Goal: Task Accomplishment & Management: Complete application form

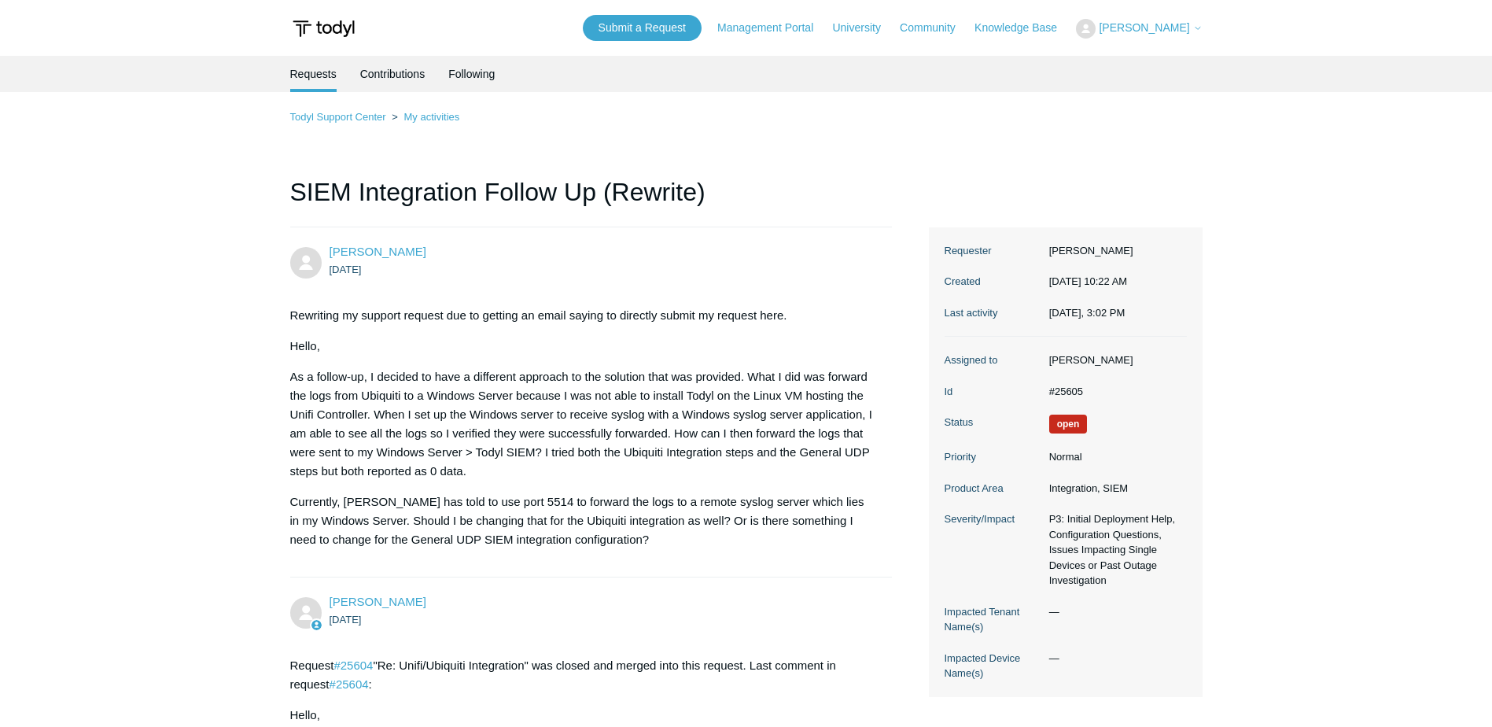
drag, startPoint x: 484, startPoint y: 665, endPoint x: 433, endPoint y: 198, distance: 469.9
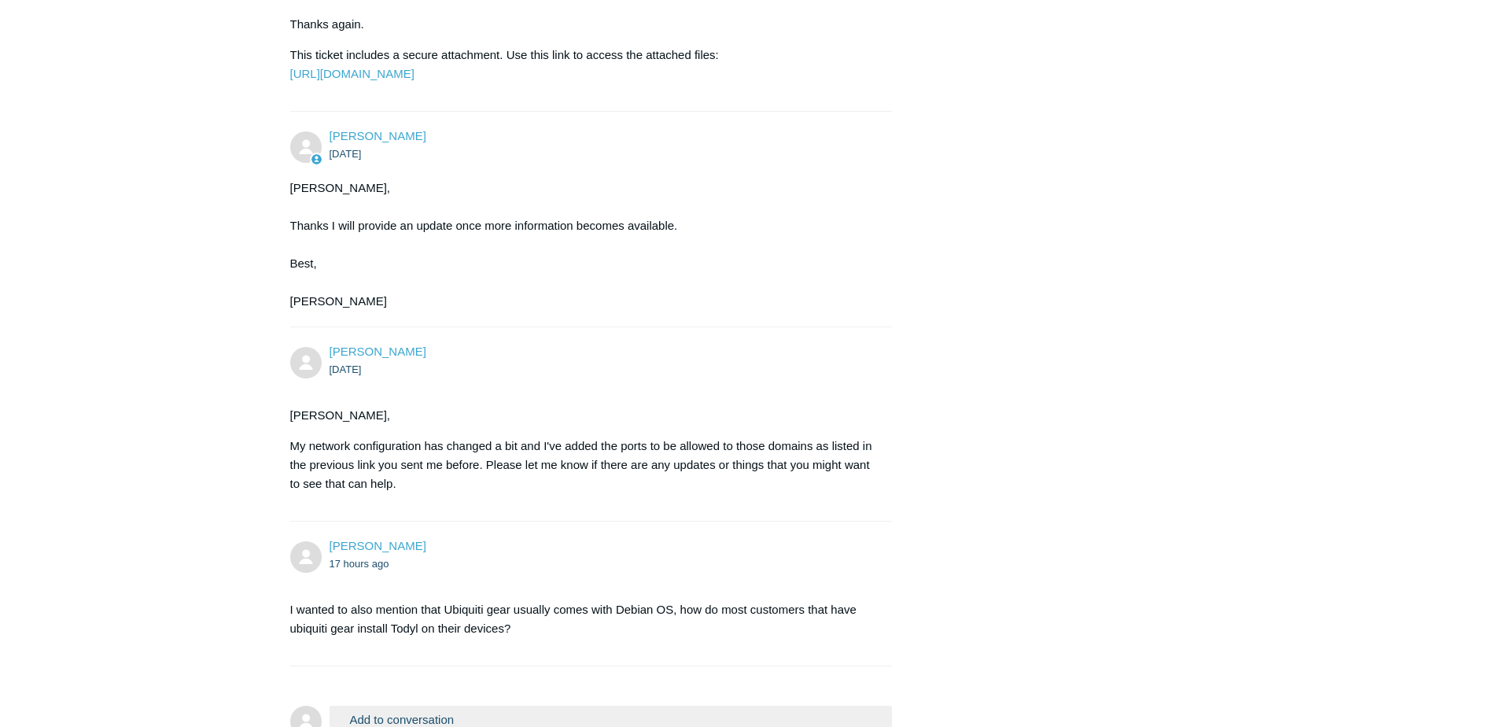
scroll to position [5926, 0]
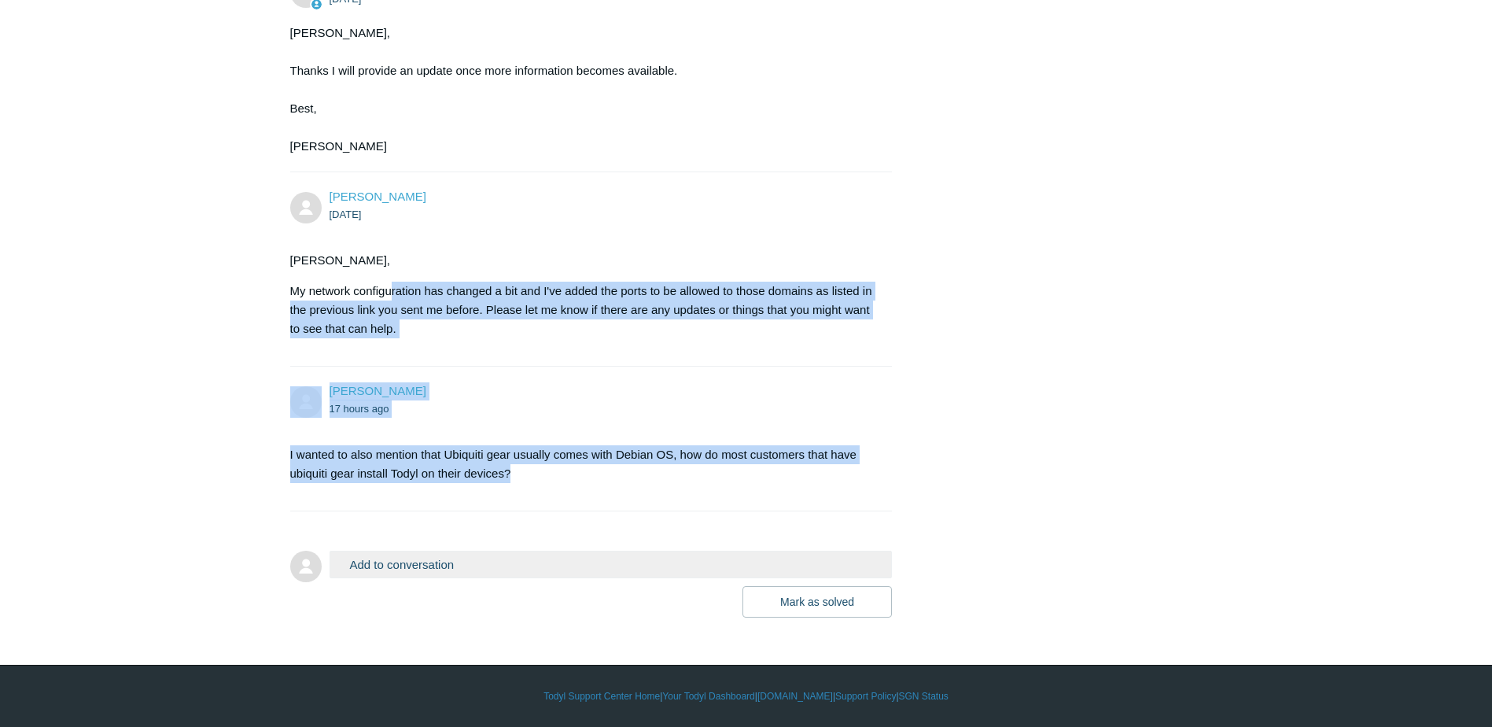
drag, startPoint x: 521, startPoint y: 479, endPoint x: 392, endPoint y: 293, distance: 226.7
click at [392, 293] on p "My network configuration has changed a bit and I've added the ports to be allow…" at bounding box center [583, 310] width 587 height 57
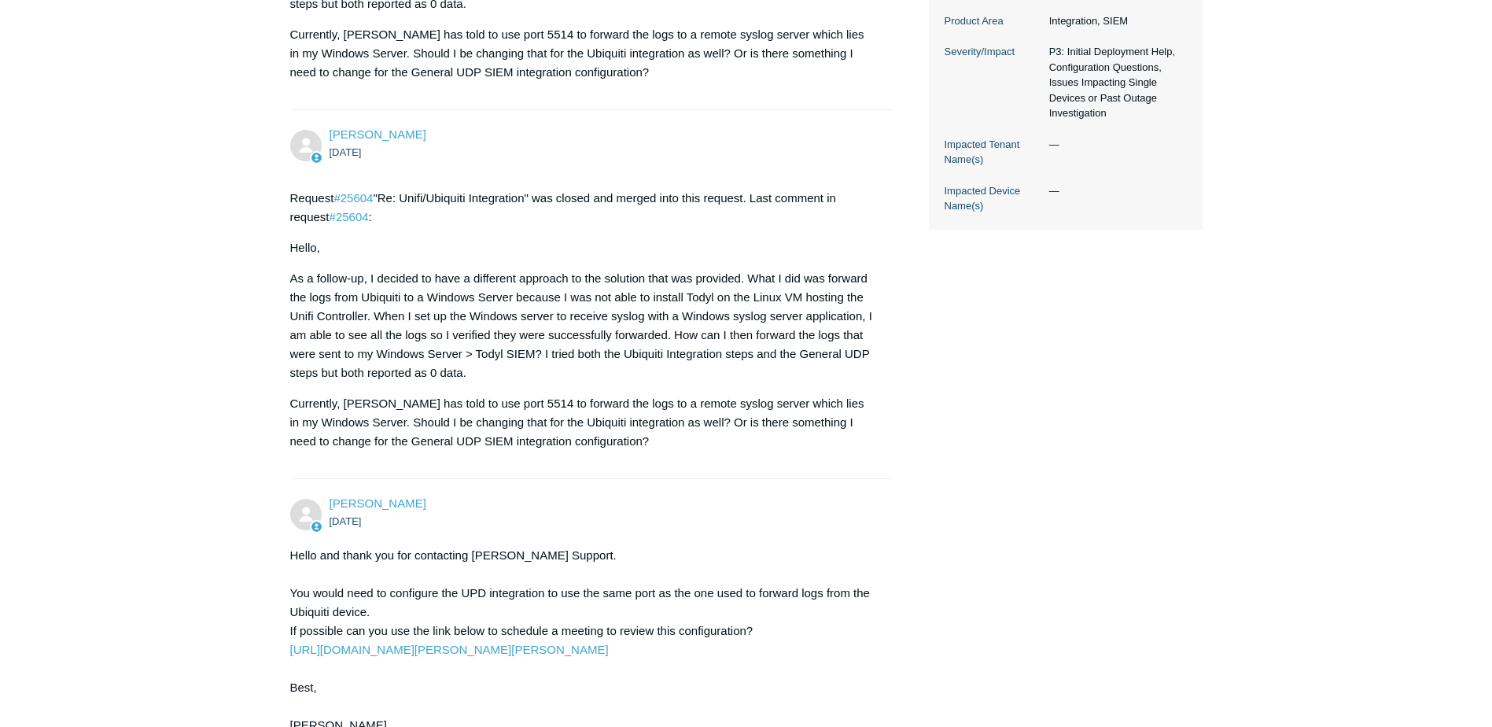
scroll to position [0, 0]
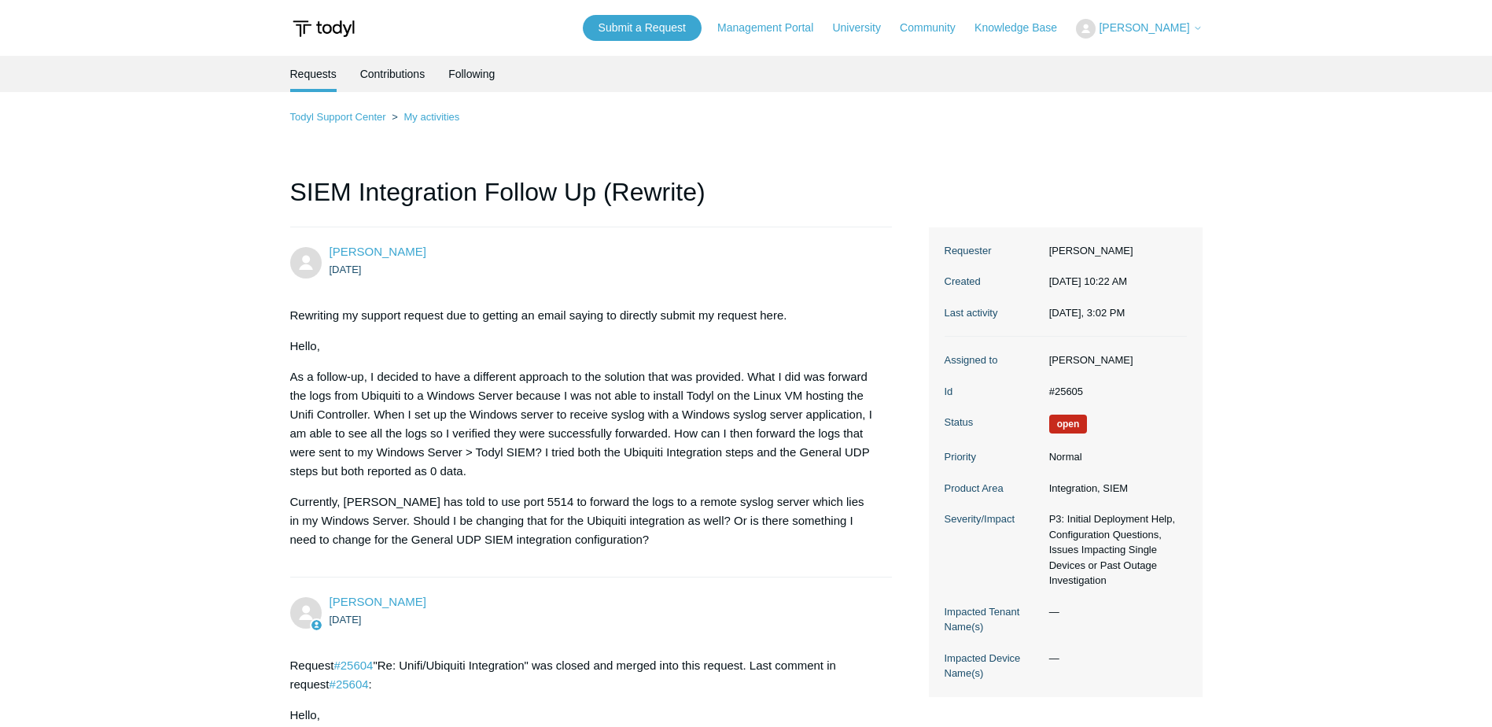
drag, startPoint x: 961, startPoint y: 499, endPoint x: 956, endPoint y: 132, distance: 366.5
click at [447, 387] on p "As a follow-up, I decided to have a different approach to the solution that was…" at bounding box center [583, 423] width 587 height 113
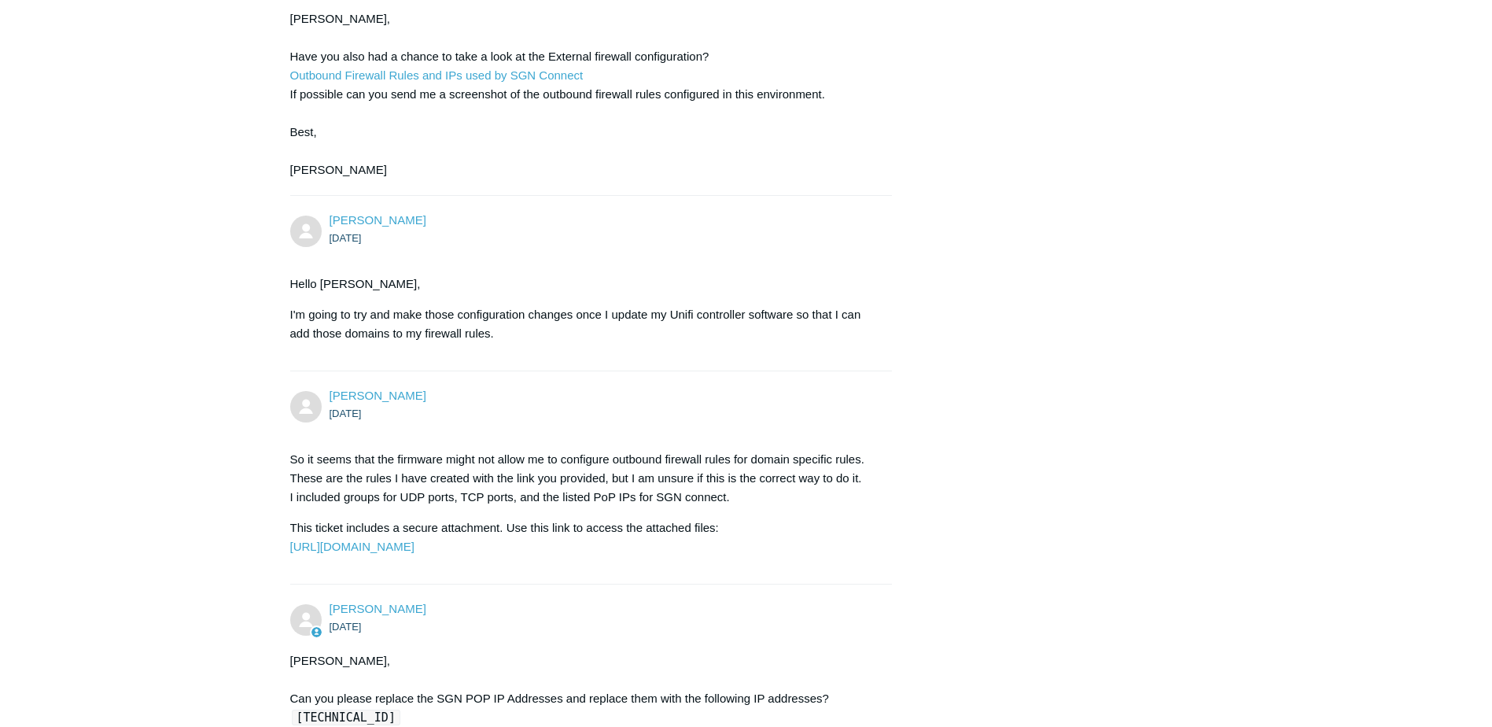
scroll to position [1915, 0]
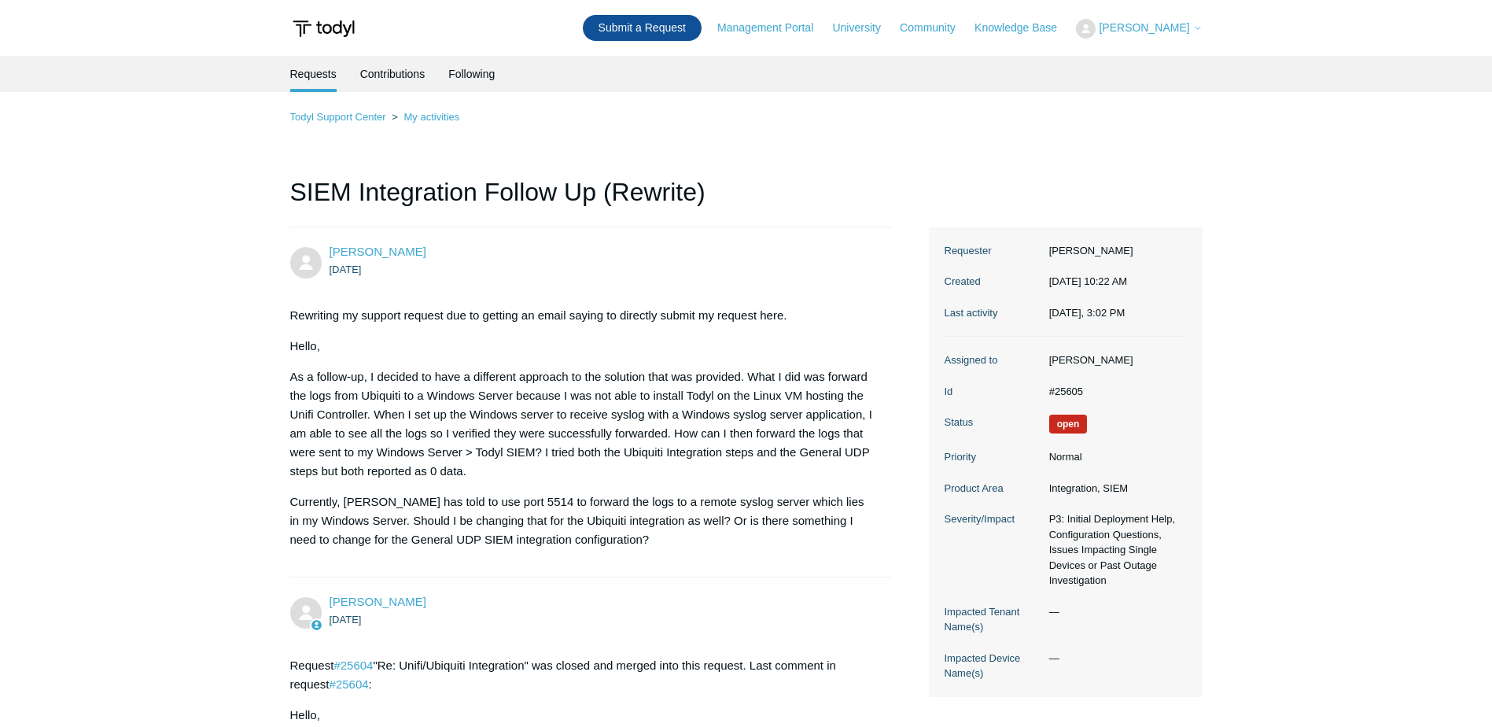
click at [645, 33] on link "Submit a Request" at bounding box center [642, 28] width 119 height 26
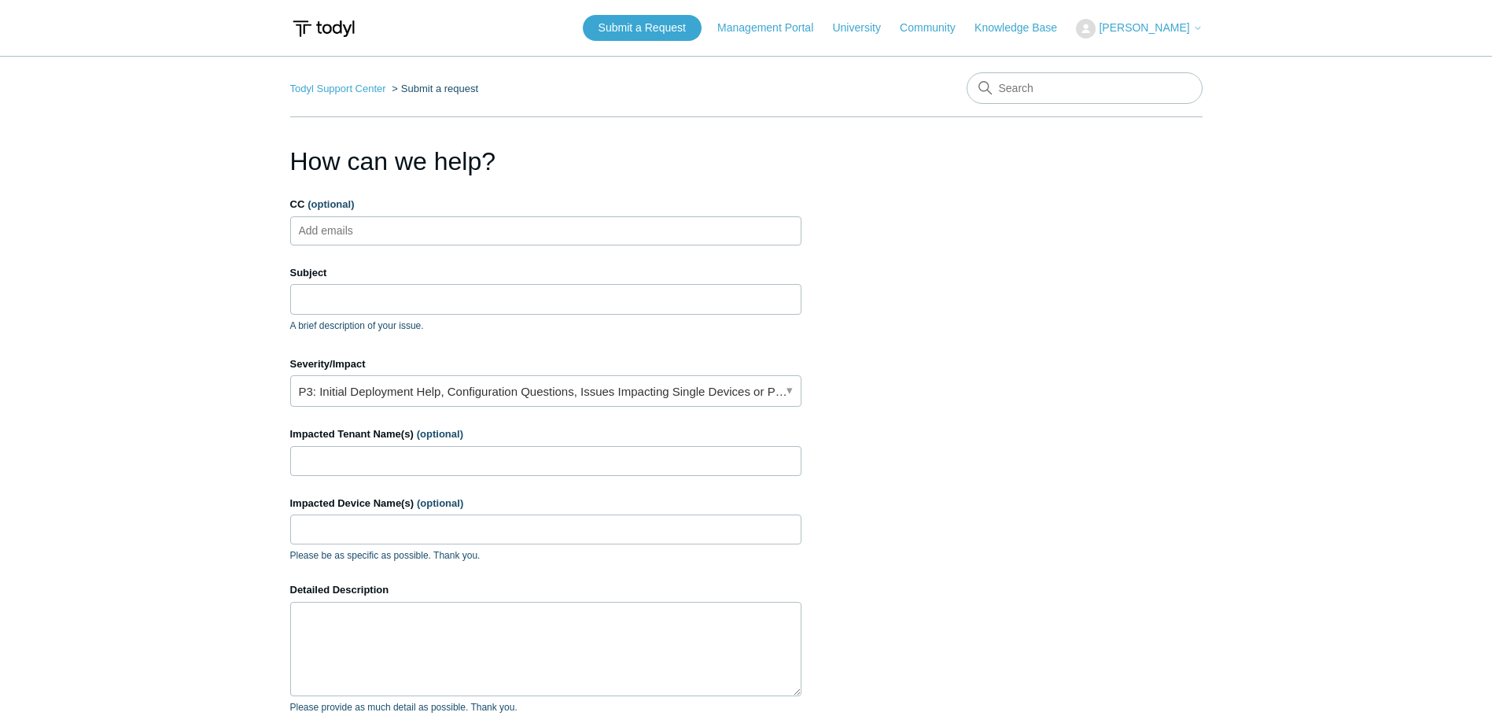
click at [436, 231] on ul "Add emails" at bounding box center [545, 230] width 511 height 29
click at [376, 294] on input "Subject" at bounding box center [545, 299] width 511 height 30
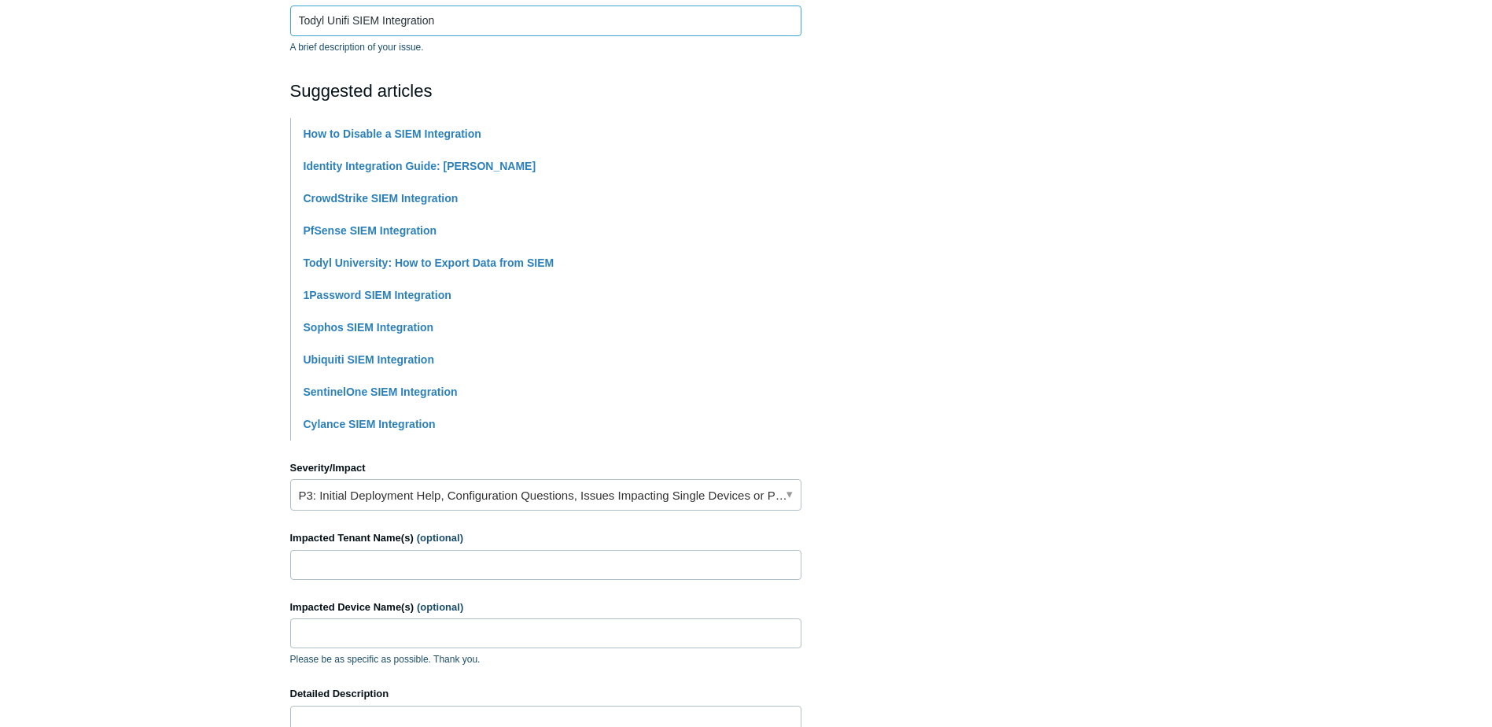
scroll to position [393, 0]
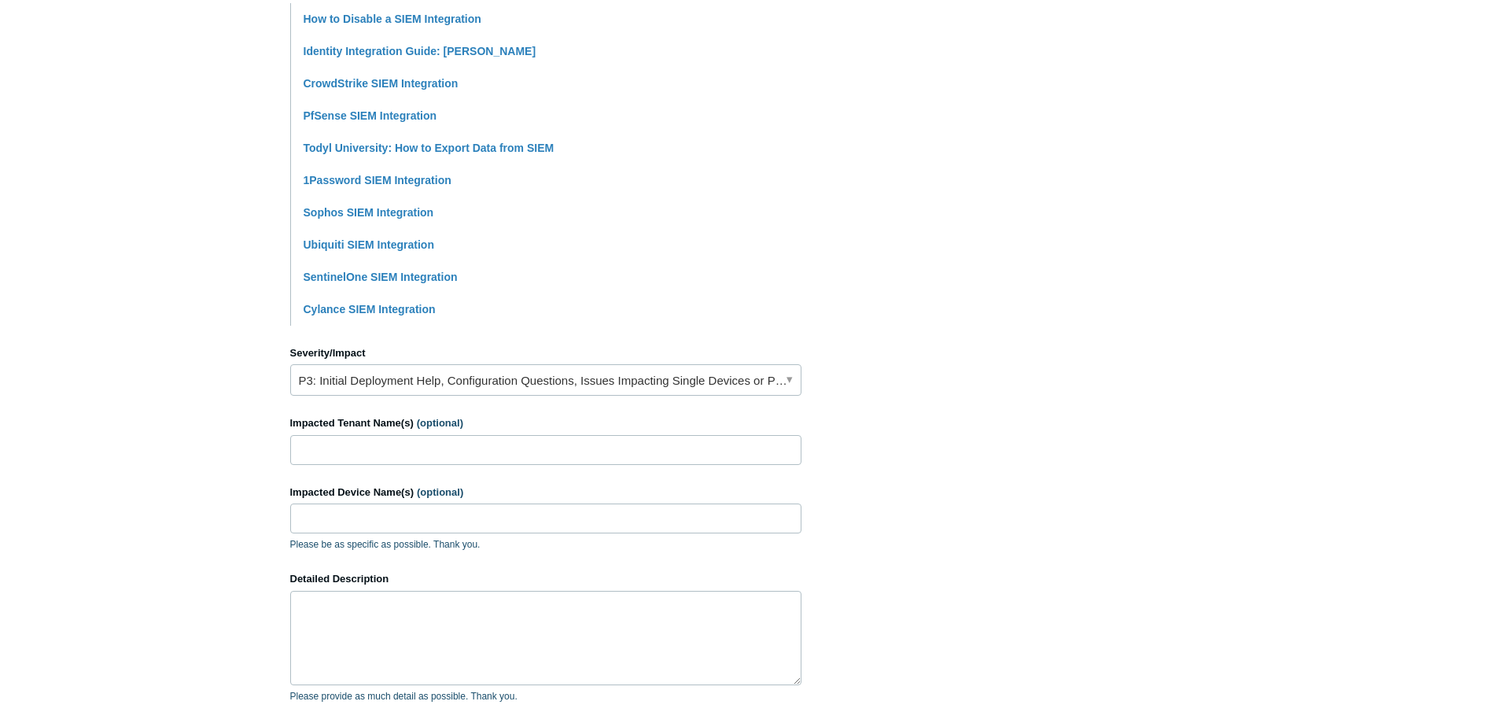
type input "Todyl Unifi SIEM Integration"
click at [396, 382] on link "P3: Initial Deployment Help, Configuration Questions, Issues Impacting Single D…" at bounding box center [545, 379] width 511 height 31
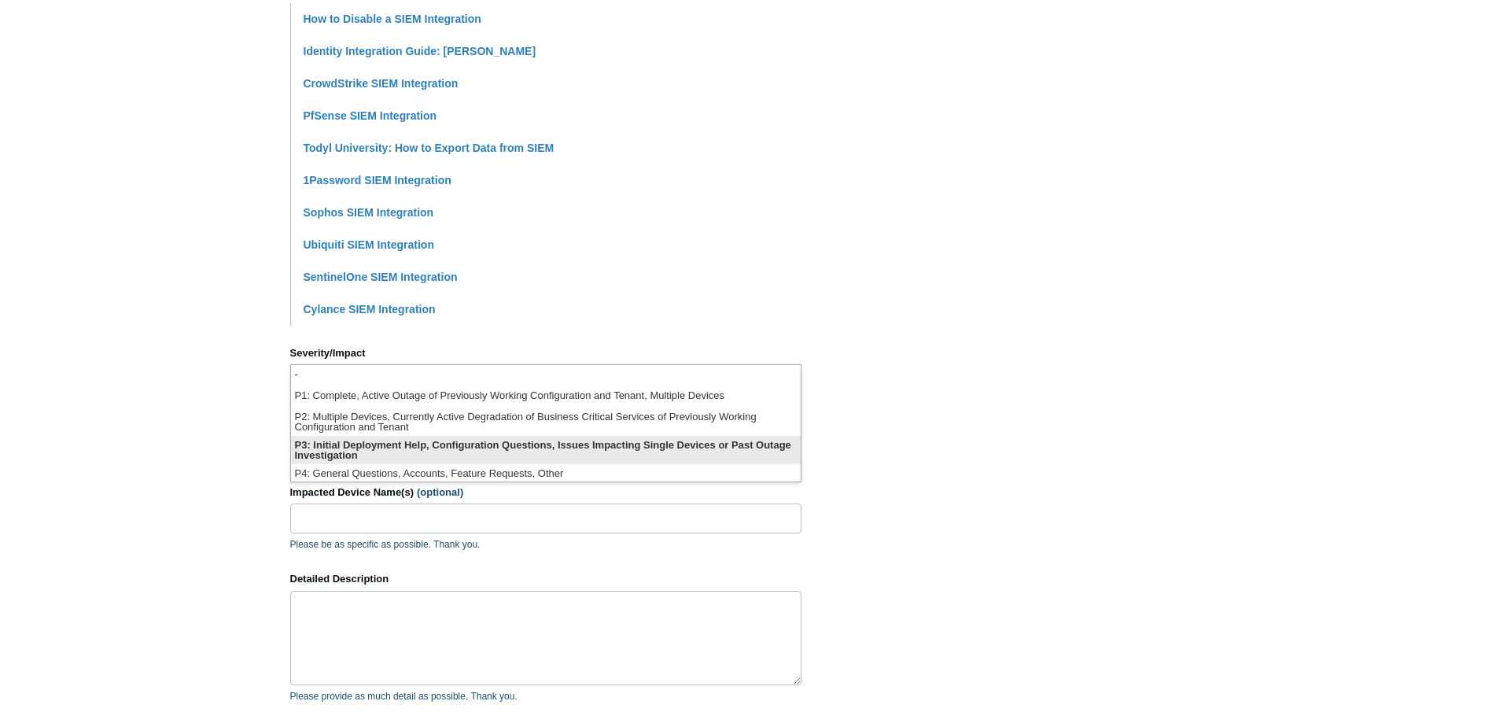
click at [496, 440] on li "P3: Initial Deployment Help, Configuration Questions, Issues Impacting Single D…" at bounding box center [546, 450] width 510 height 28
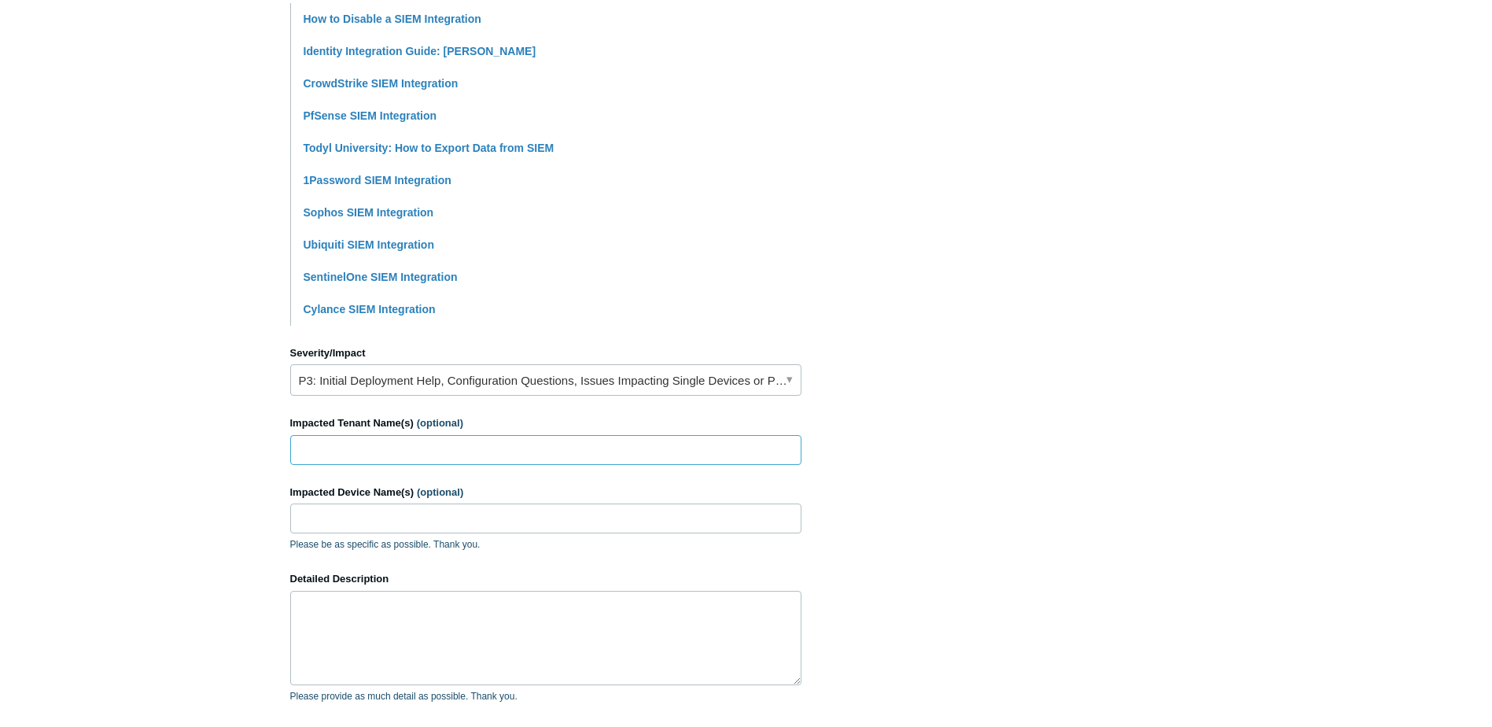
click at [422, 458] on input "Impacted Tenant Name(s) (optional)" at bounding box center [545, 450] width 511 height 30
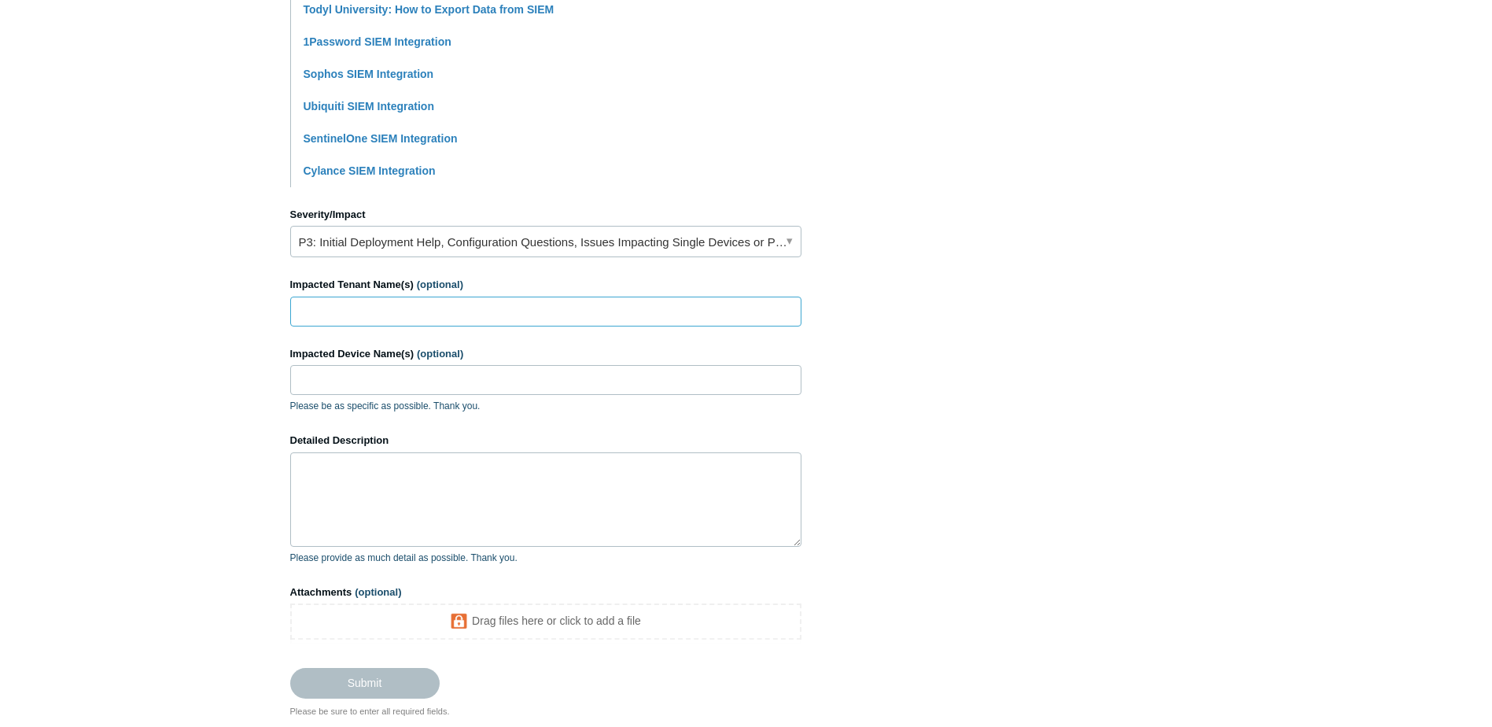
scroll to position [551, 0]
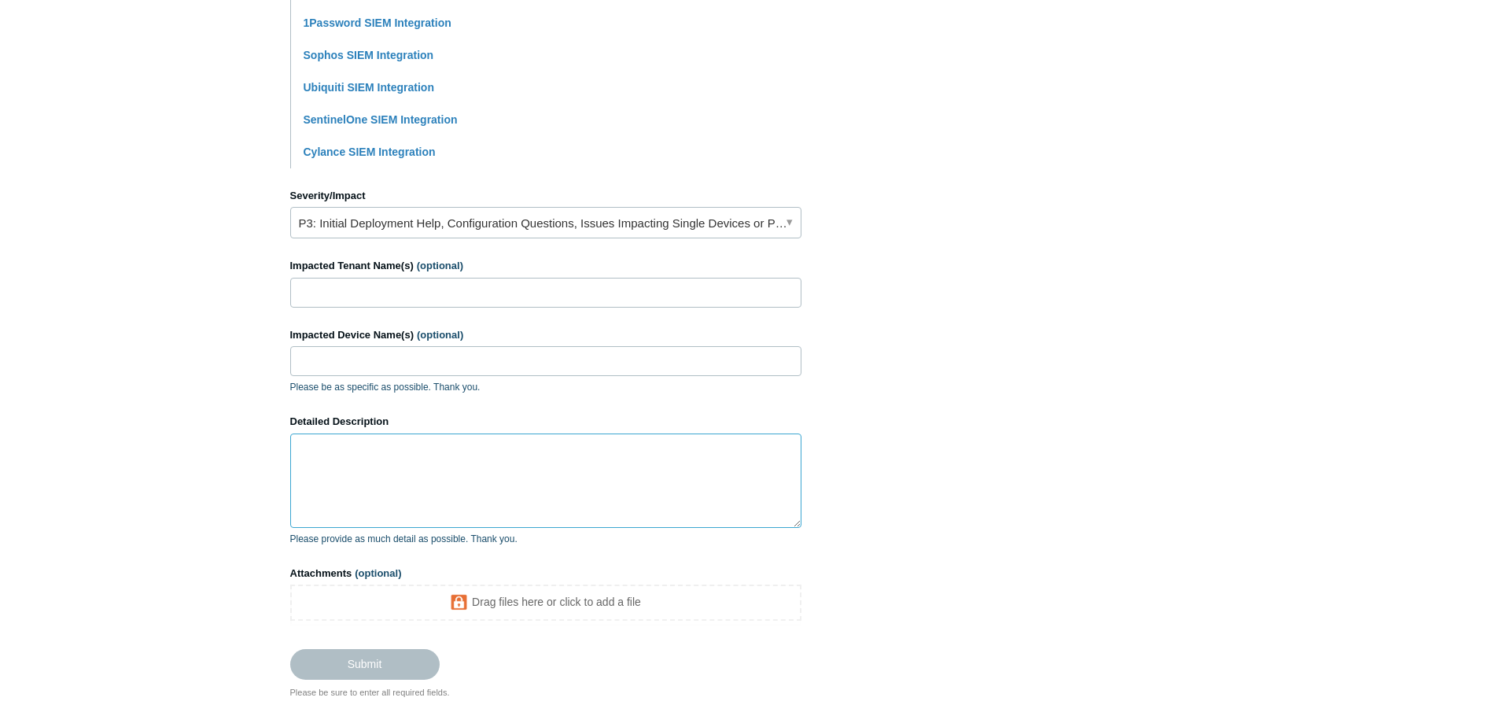
click at [396, 481] on textarea "Detailed Description" at bounding box center [545, 480] width 511 height 94
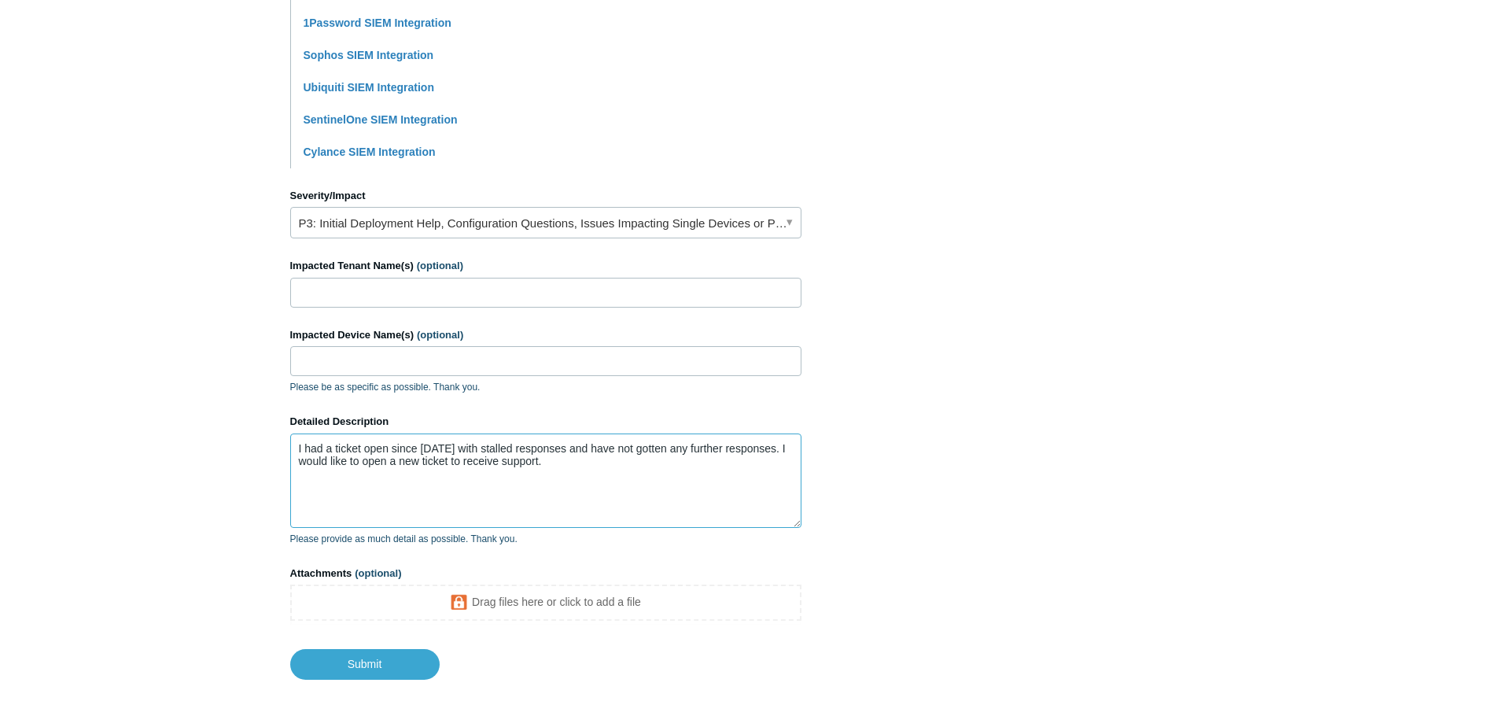
paste textarea "25605"
click at [461, 448] on textarea "I had a ticket open since June 20 with stalled responses and have not gotten an…" at bounding box center [545, 480] width 511 height 94
paste textarea "25605"
click at [709, 466] on textarea "I had a ticket open since [DATE] (25605) with stalled responses and have not go…" at bounding box center [545, 480] width 511 height 94
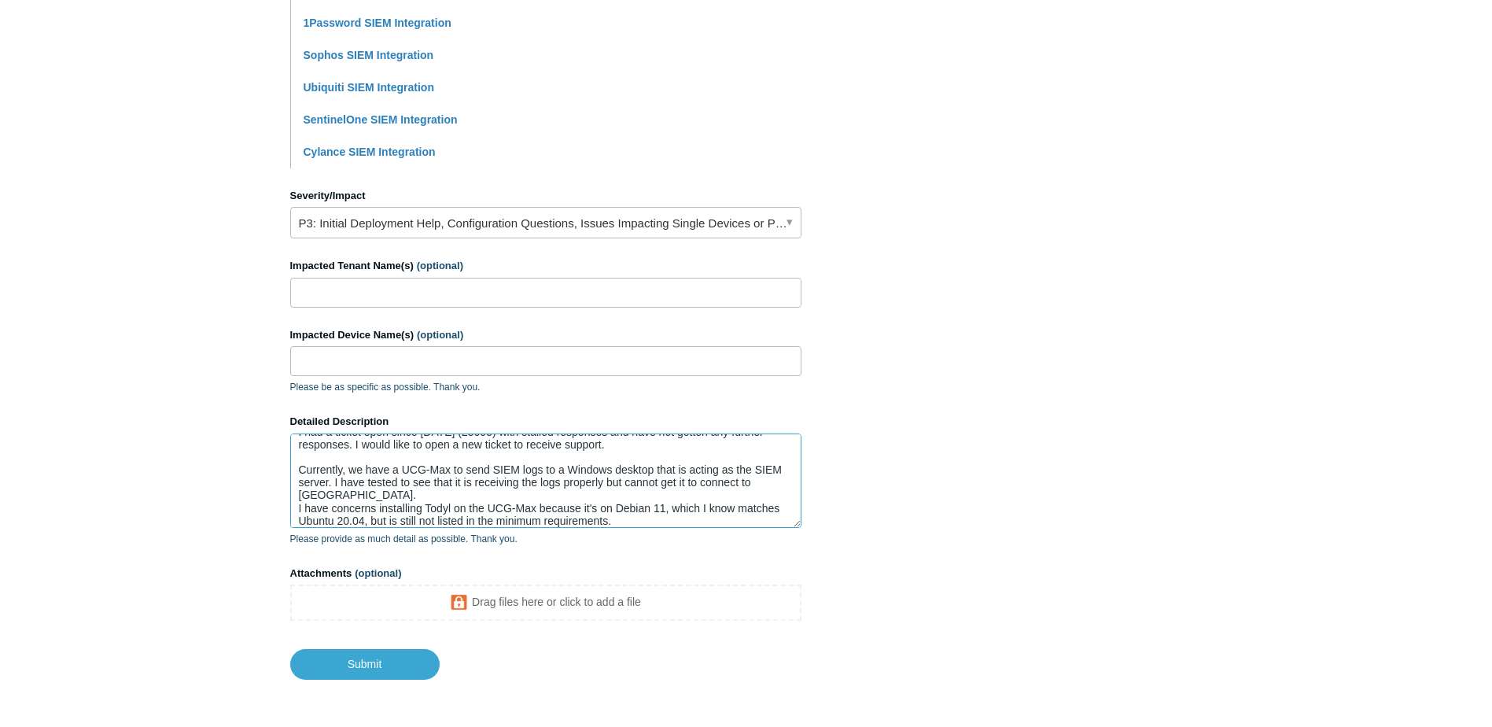
scroll to position [50, 0]
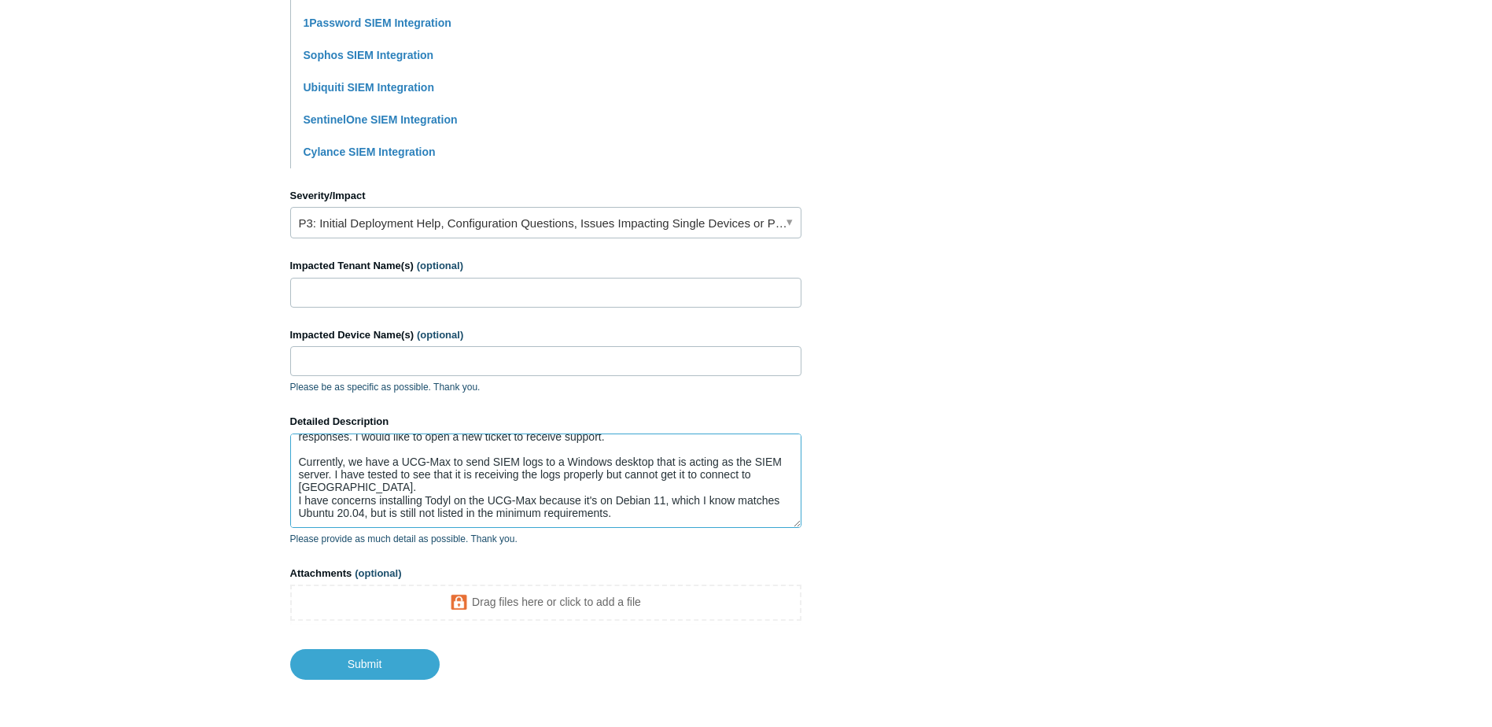
drag, startPoint x: 434, startPoint y: 516, endPoint x: 421, endPoint y: 485, distance: 33.5
click at [421, 485] on textarea "I had a ticket open since June 20 (25605) with stalled responses and have not g…" at bounding box center [545, 480] width 511 height 94
click at [639, 499] on textarea "I had a ticket open since June 20 (25605) with stalled responses and have not g…" at bounding box center [545, 480] width 511 height 94
click at [646, 486] on textarea "I had a ticket open since June 20 (25605) with stalled responses and have not g…" at bounding box center [545, 480] width 511 height 94
click at [681, 474] on textarea "I had a ticket open since June 20 (25605) with stalled responses and have not g…" at bounding box center [545, 480] width 511 height 94
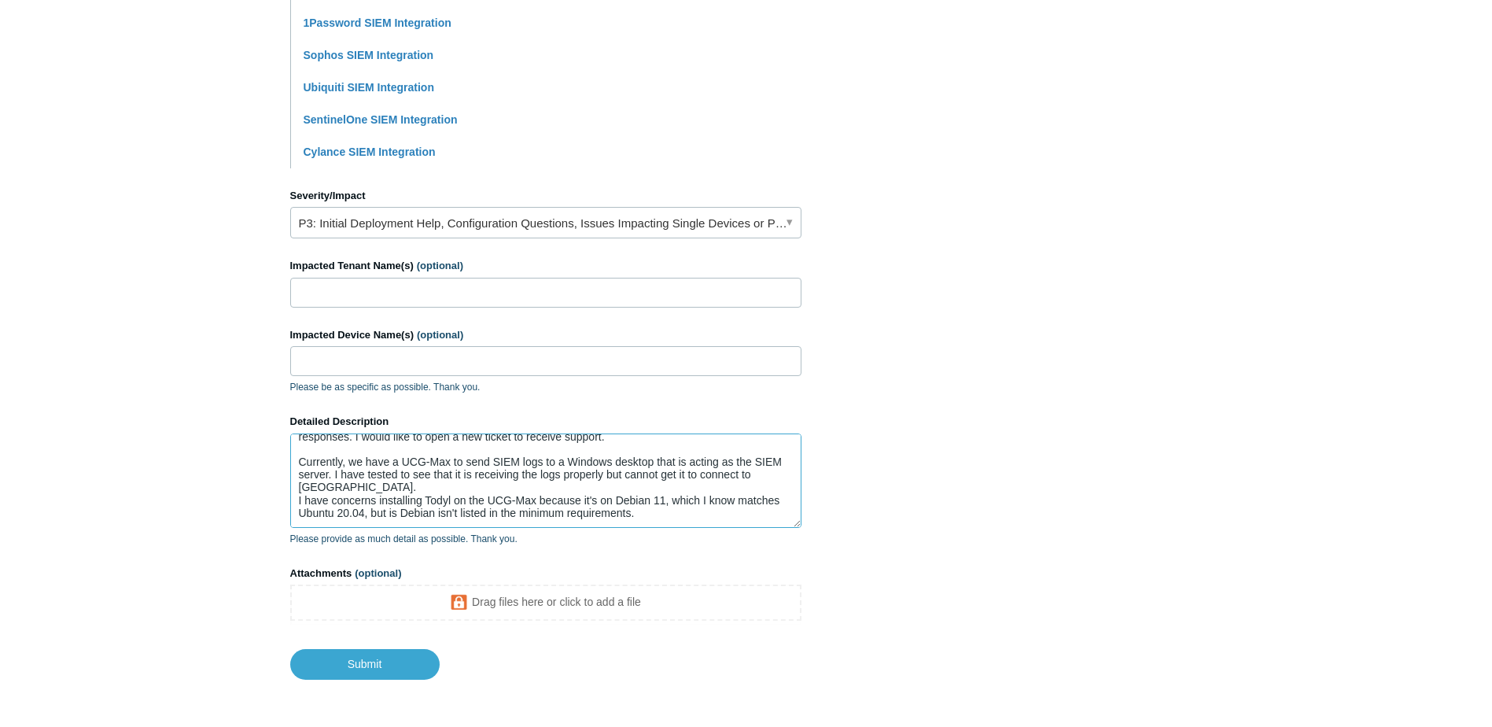
click at [734, 497] on textarea "I had a ticket open since June 20 (25605) with stalled responses and have not g…" at bounding box center [545, 480] width 511 height 94
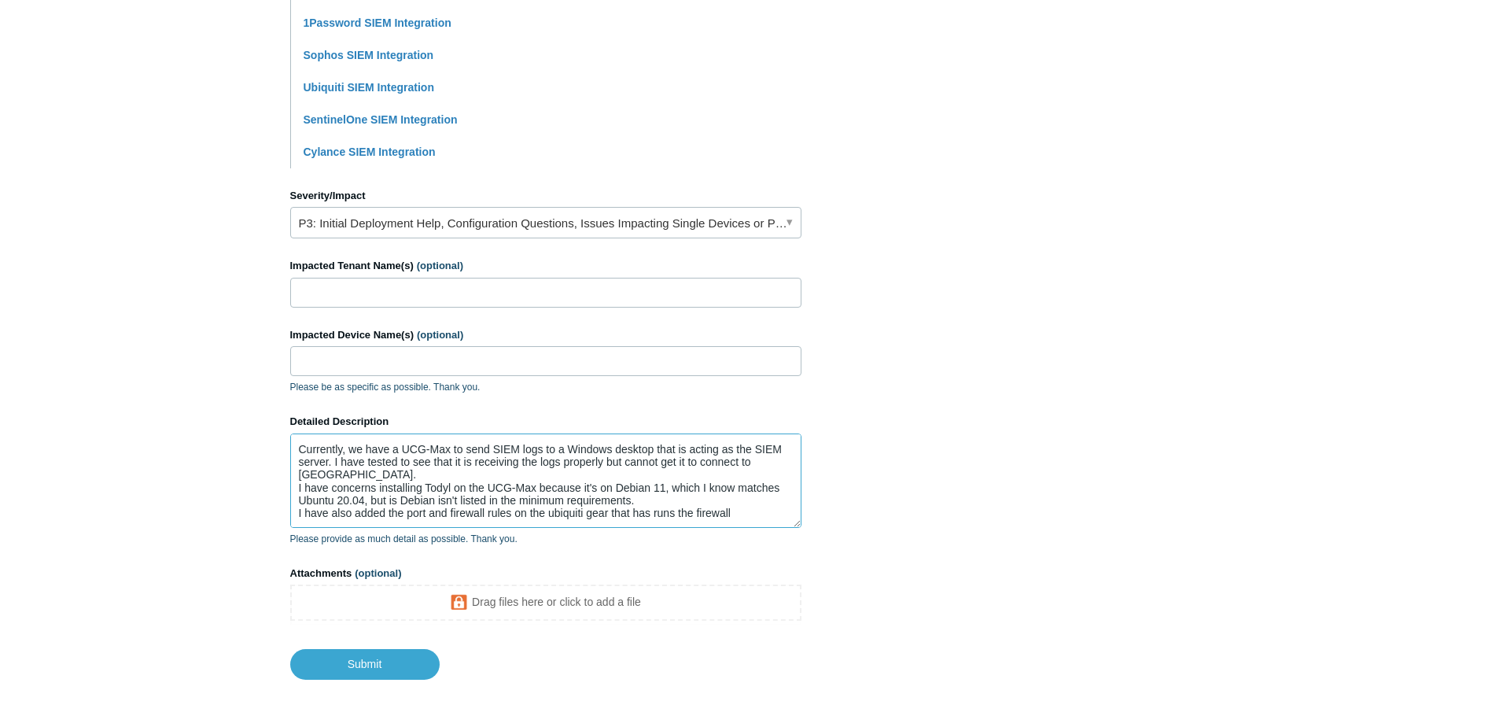
click at [760, 497] on textarea "I had a ticket open since June 20 (25605) with stalled responses and have not g…" at bounding box center [545, 480] width 511 height 94
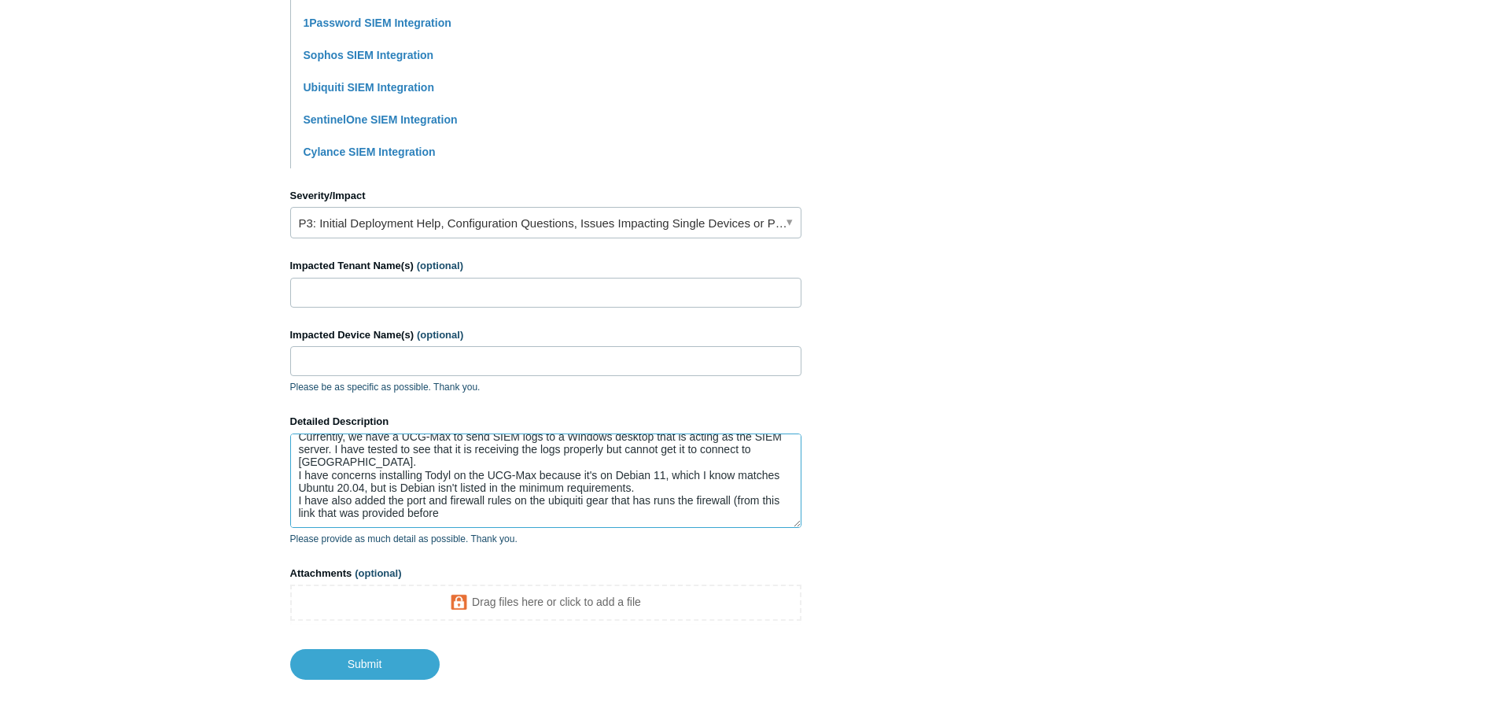
paste textarea "[URL][DOMAIN_NAME]"
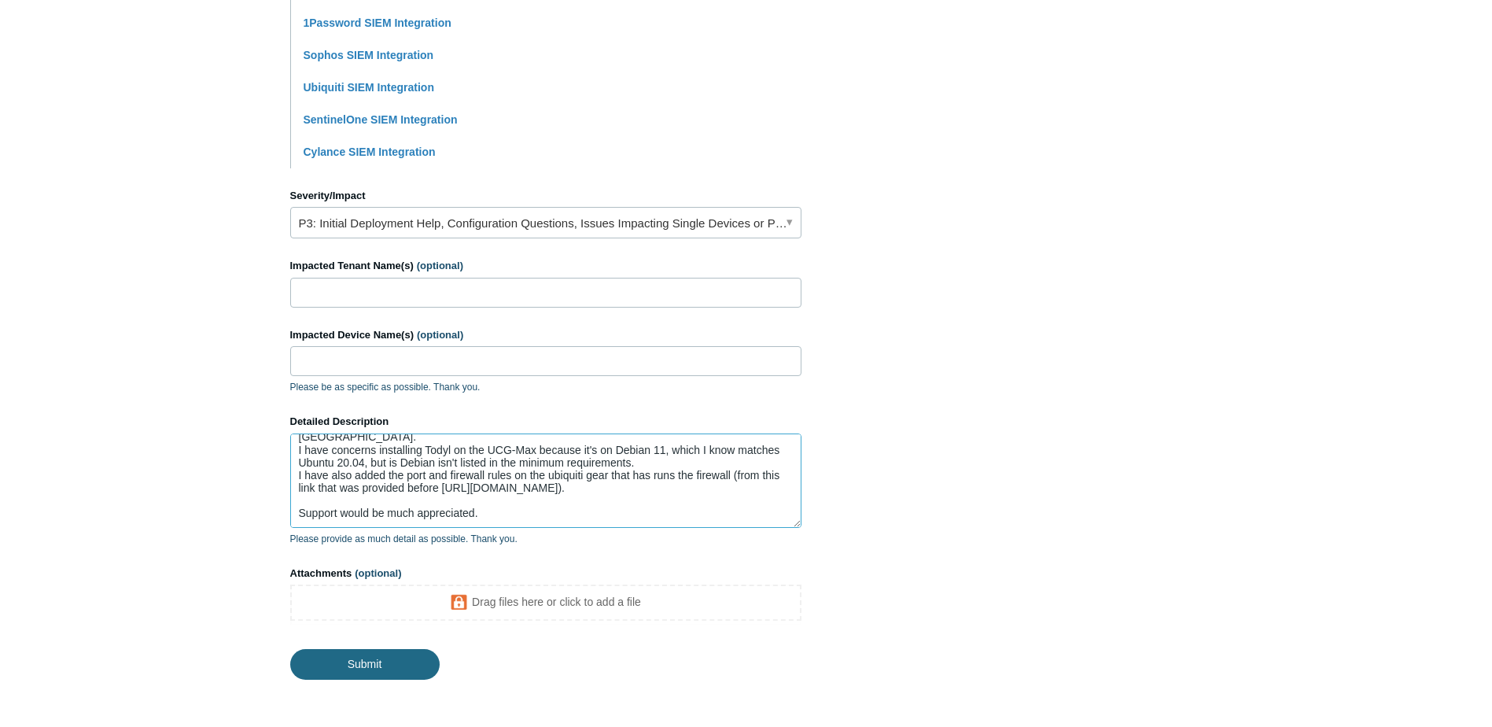
type textarea "I had a ticket open since June 20 (25605) with stalled responses and have not g…"
click at [311, 668] on input "Submit" at bounding box center [364, 664] width 149 height 31
